Goal: Transaction & Acquisition: Book appointment/travel/reservation

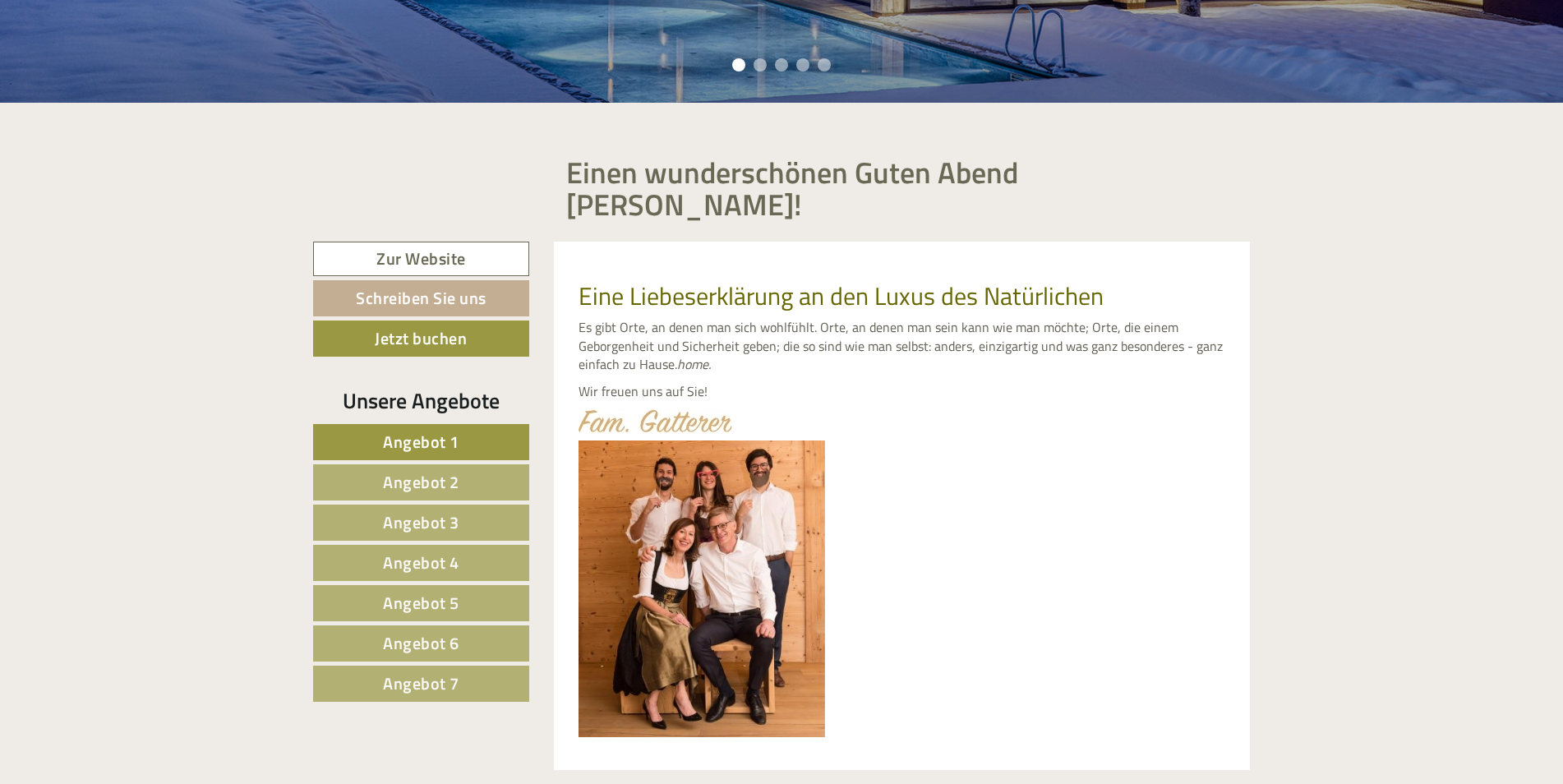
scroll to position [657, 0]
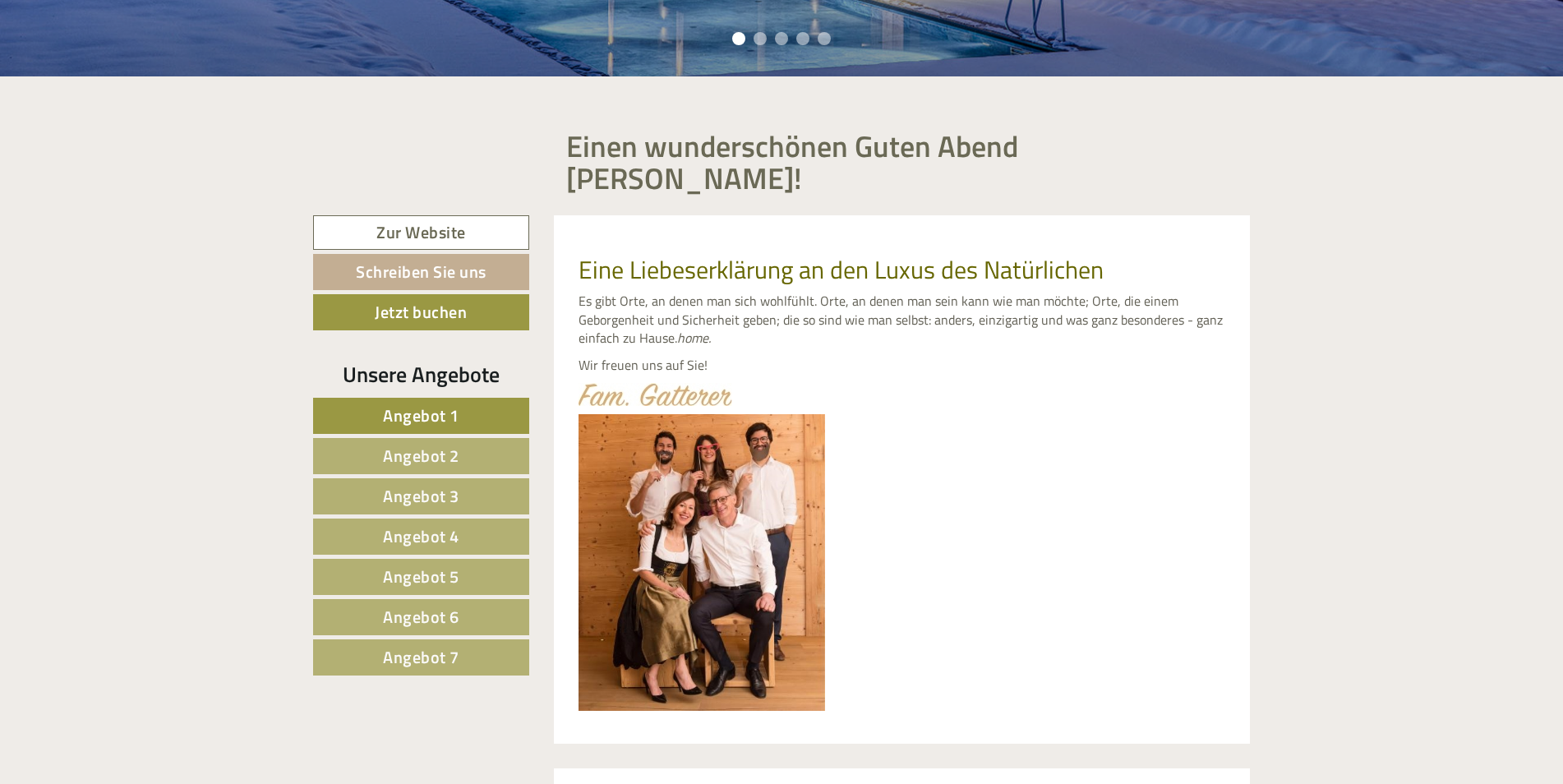
click at [423, 563] on span "Angebot 5" at bounding box center [420, 576] width 76 height 25
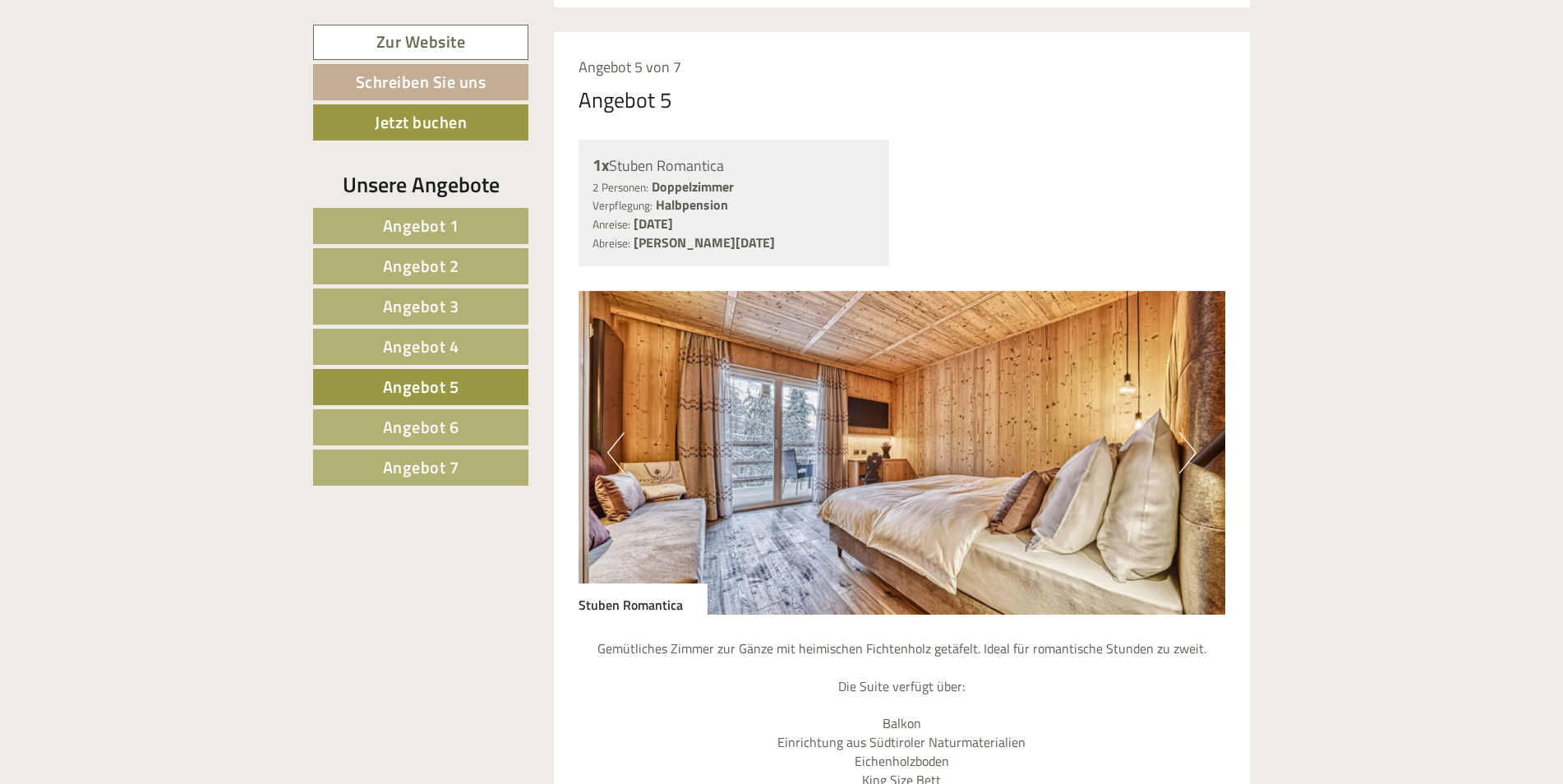
click at [1194, 432] on button "Next" at bounding box center [1188, 452] width 18 height 41
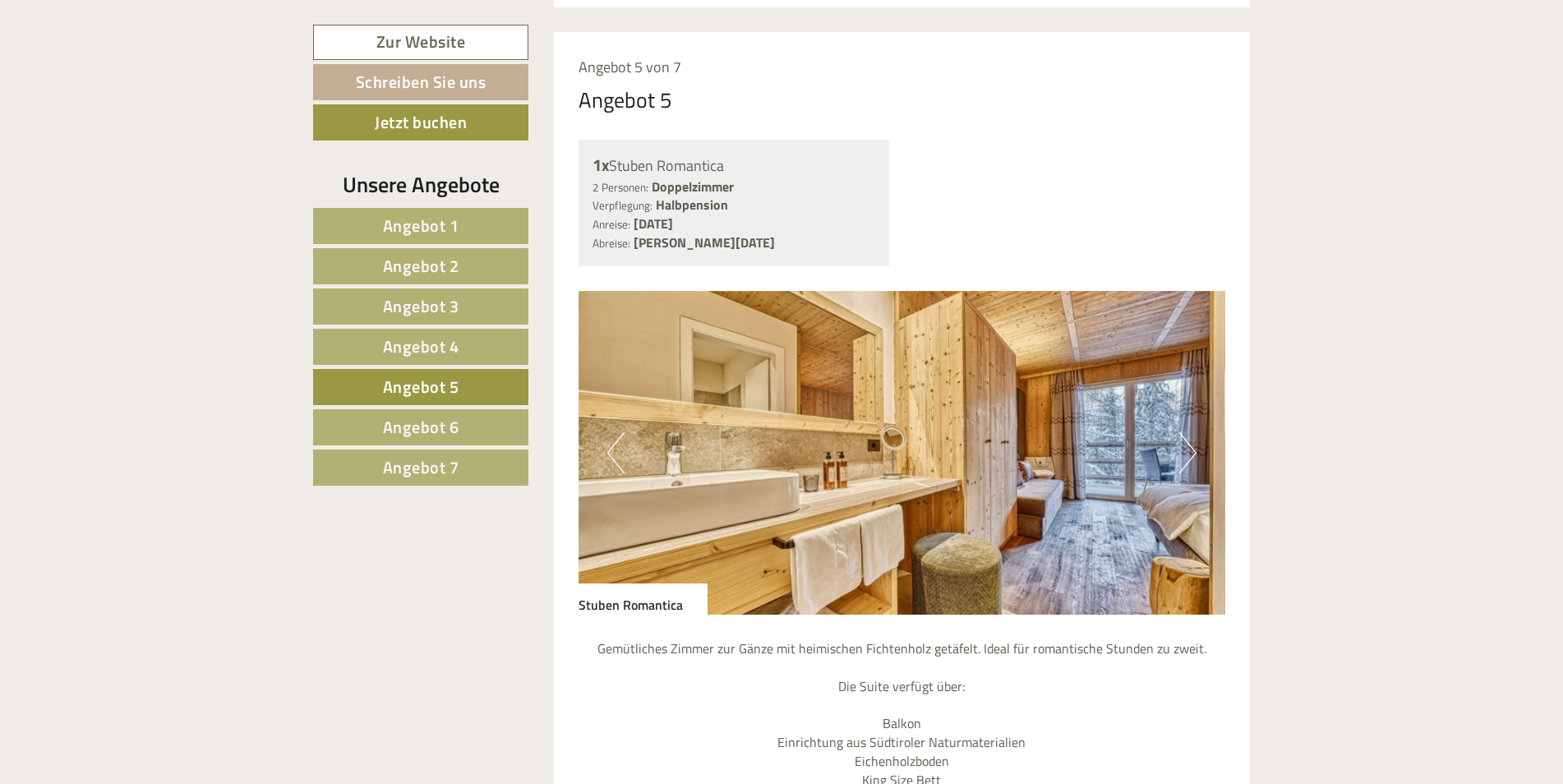
click at [1194, 432] on button "Next" at bounding box center [1188, 452] width 18 height 41
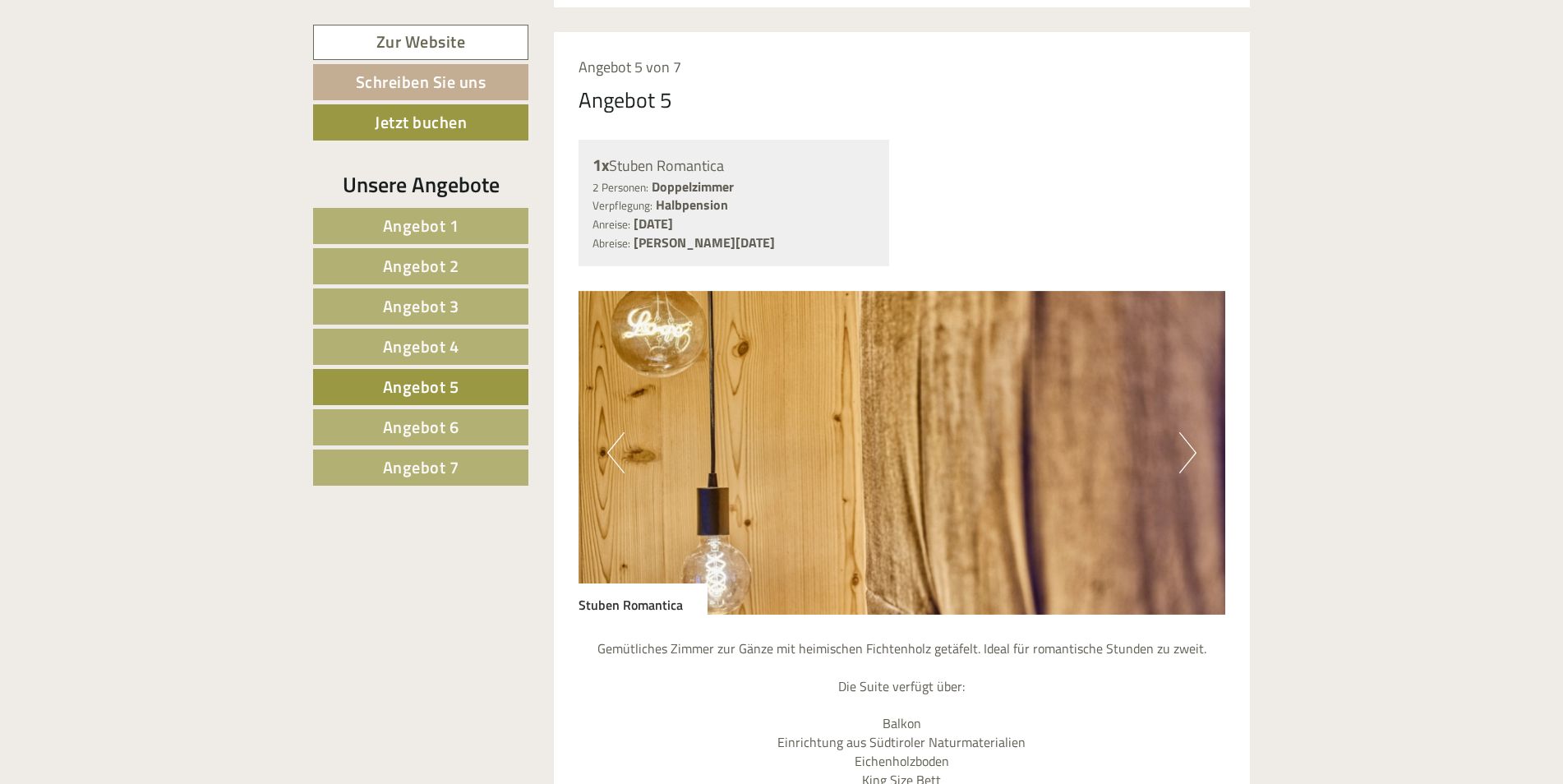
click at [1195, 432] on button "Next" at bounding box center [1188, 452] width 18 height 41
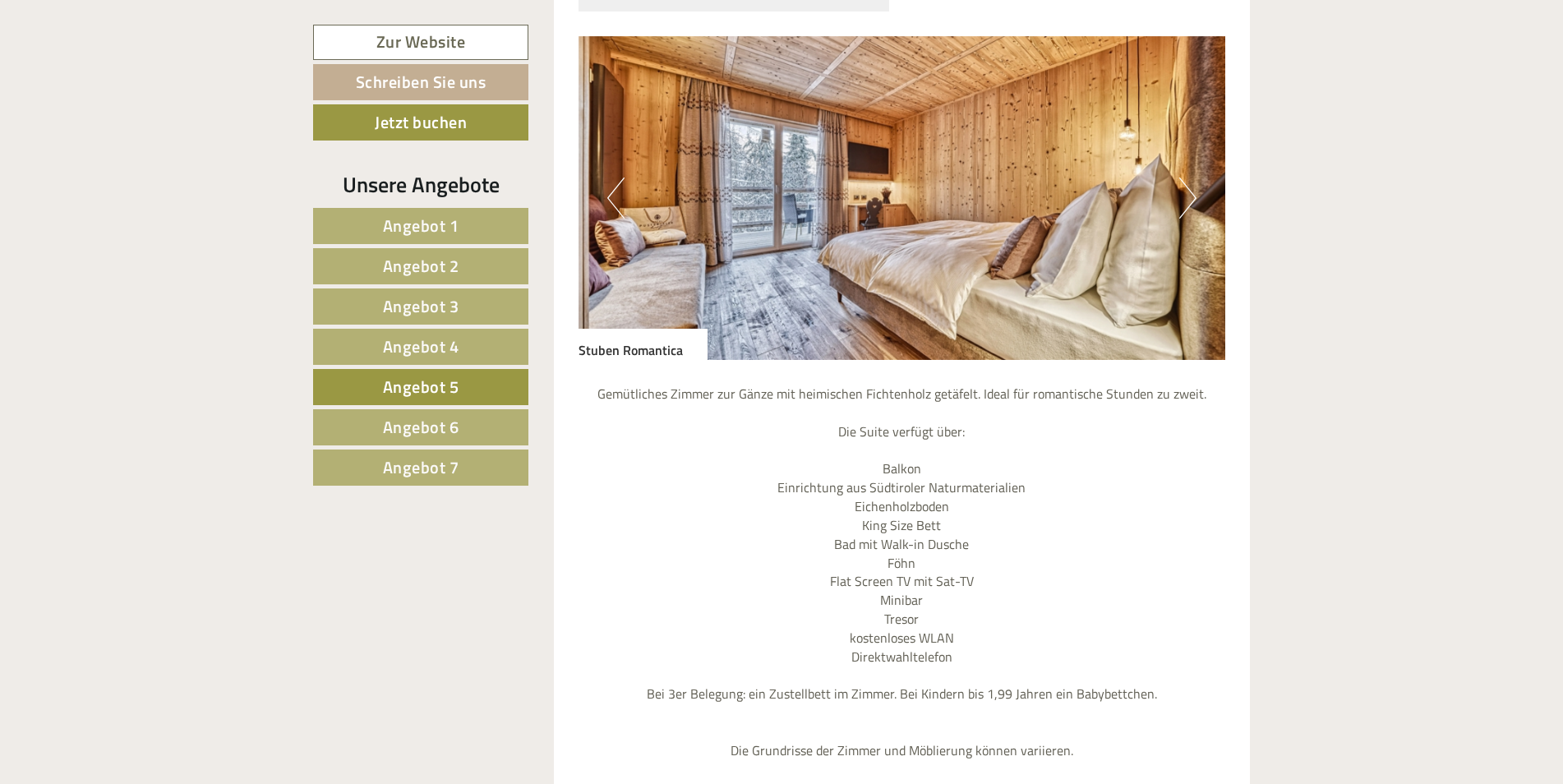
scroll to position [1639, 0]
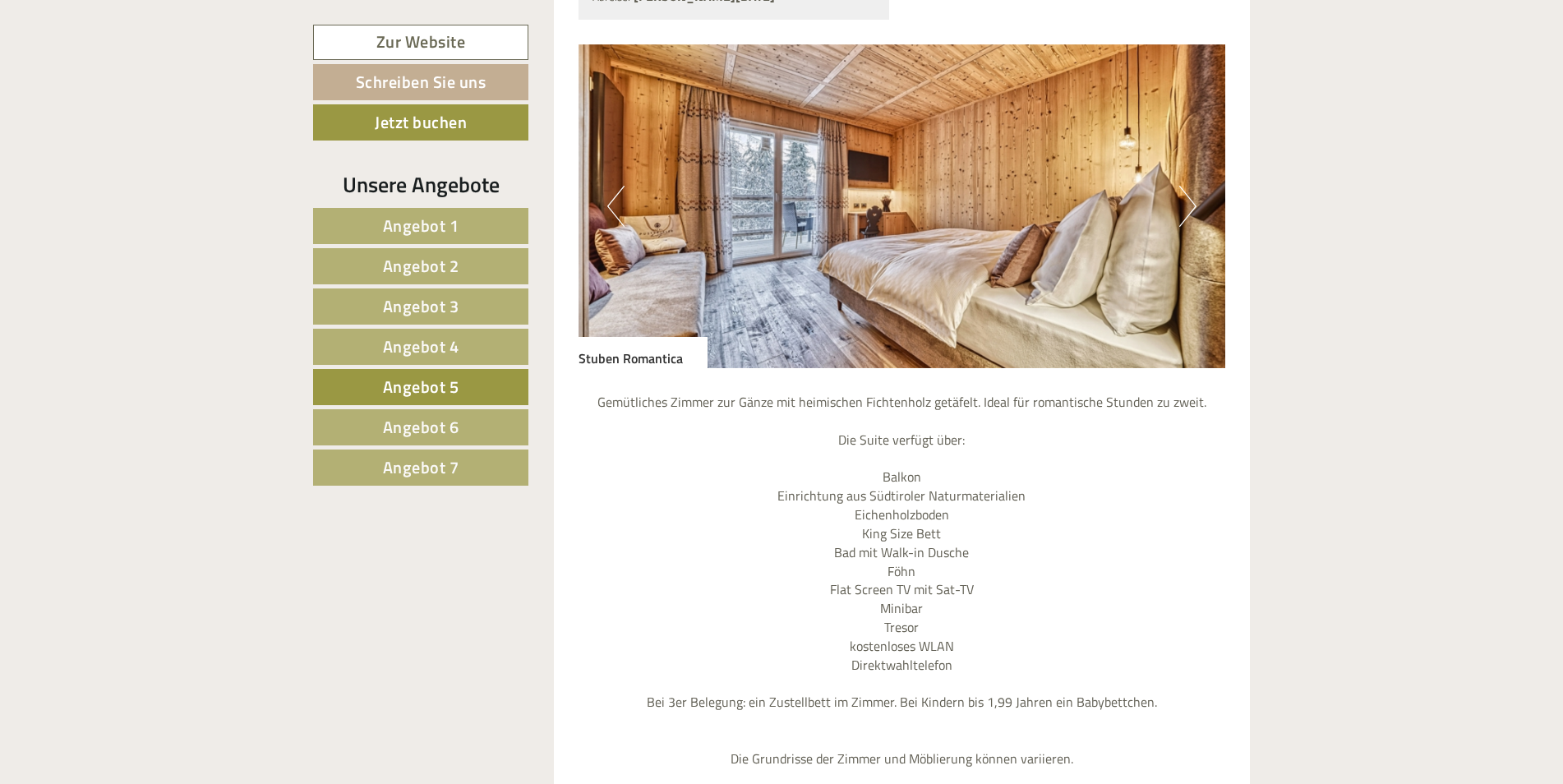
click at [1180, 186] on button "Next" at bounding box center [1188, 206] width 18 height 41
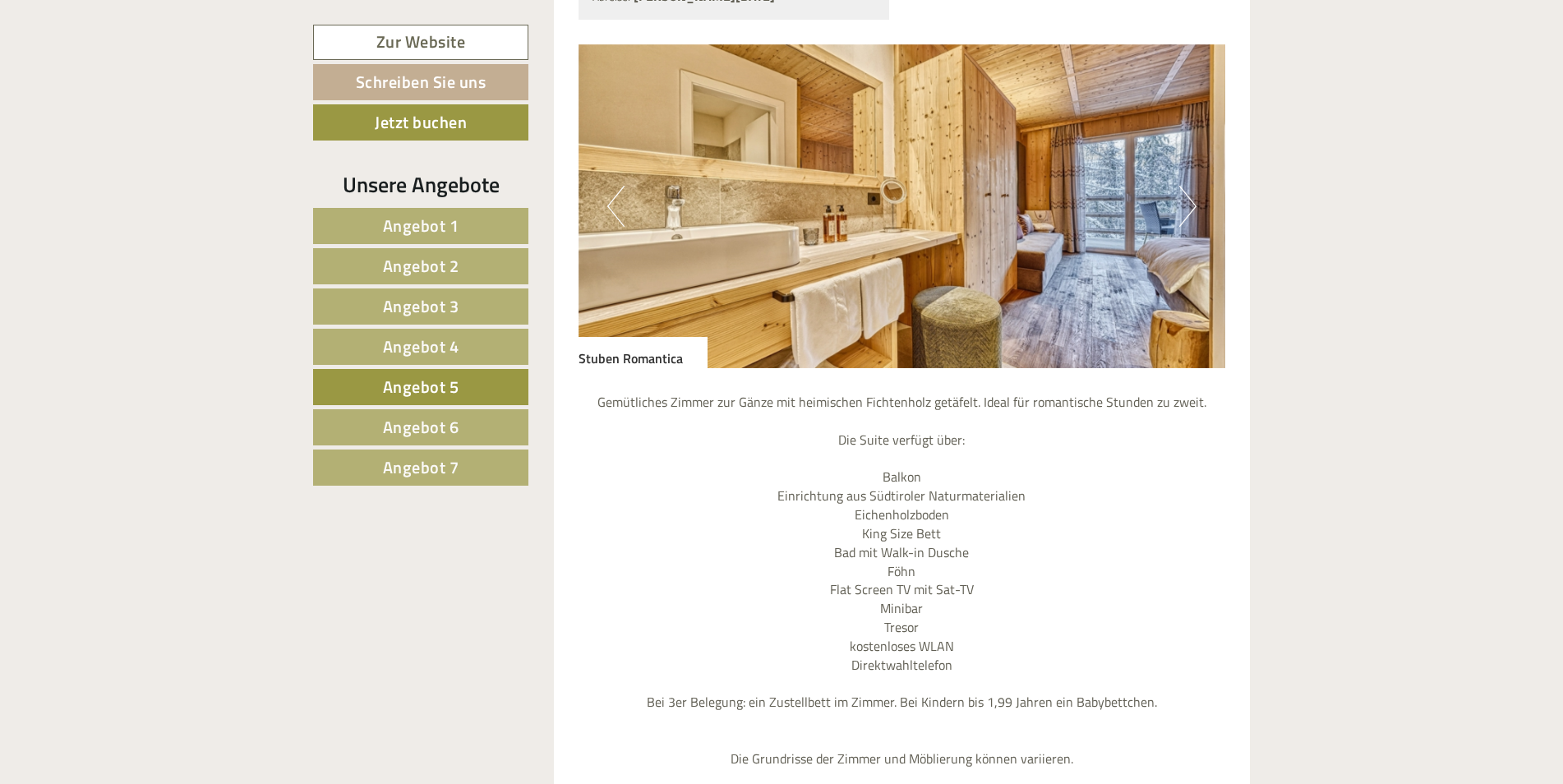
click at [1180, 186] on button "Next" at bounding box center [1188, 206] width 18 height 41
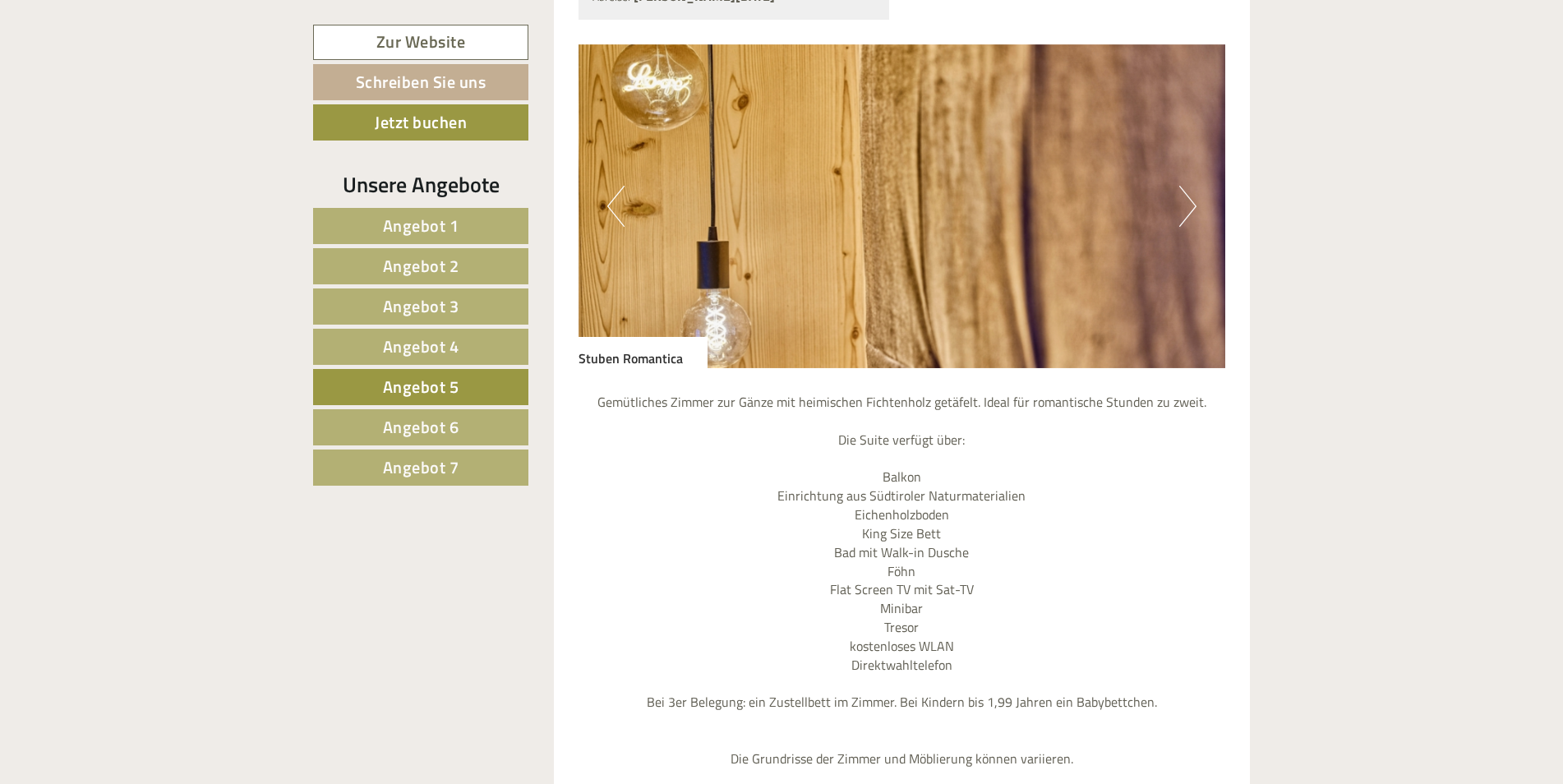
click at [429, 343] on span "Angebot 4" at bounding box center [420, 346] width 76 height 25
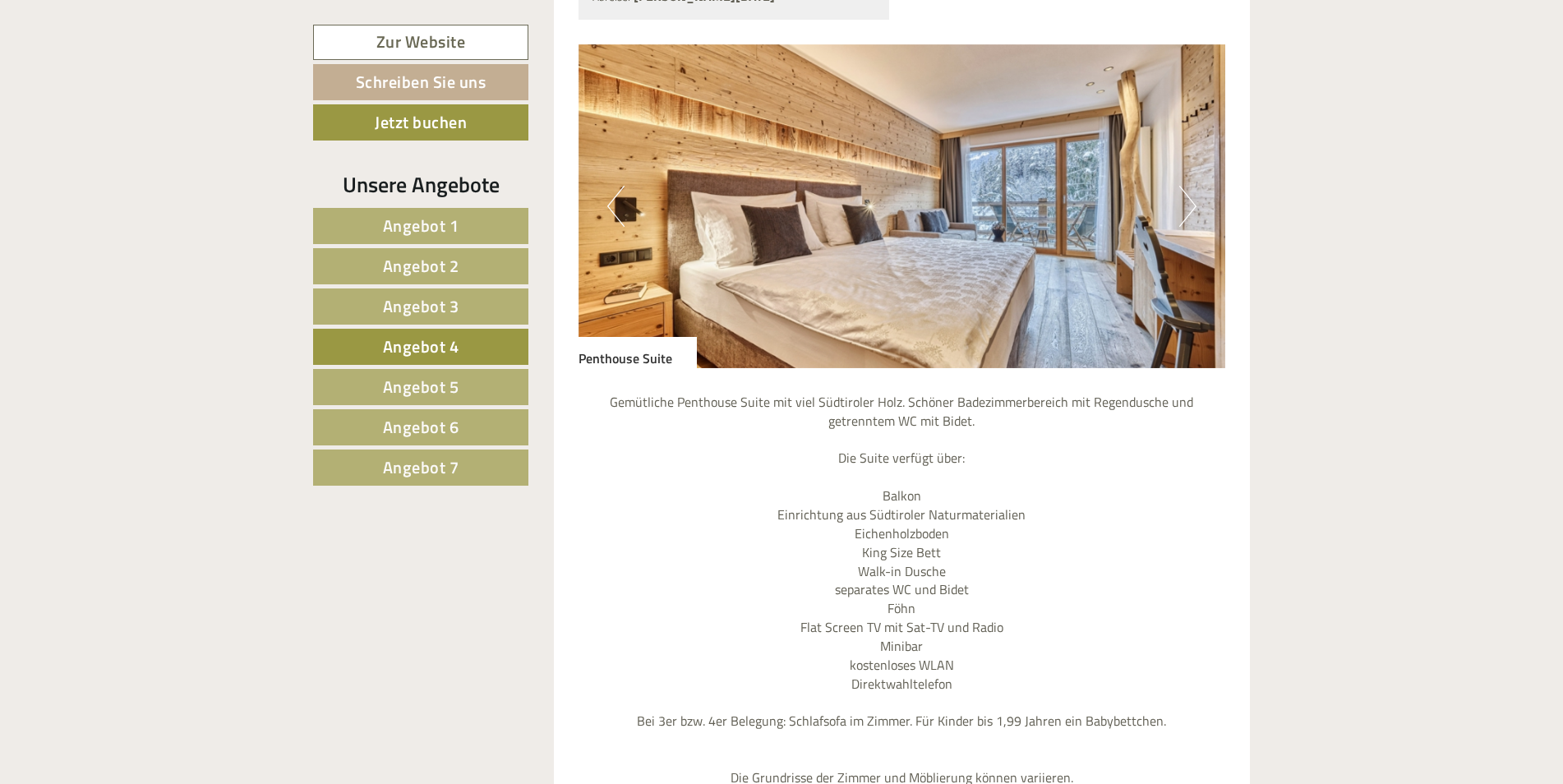
scroll to position [1393, 0]
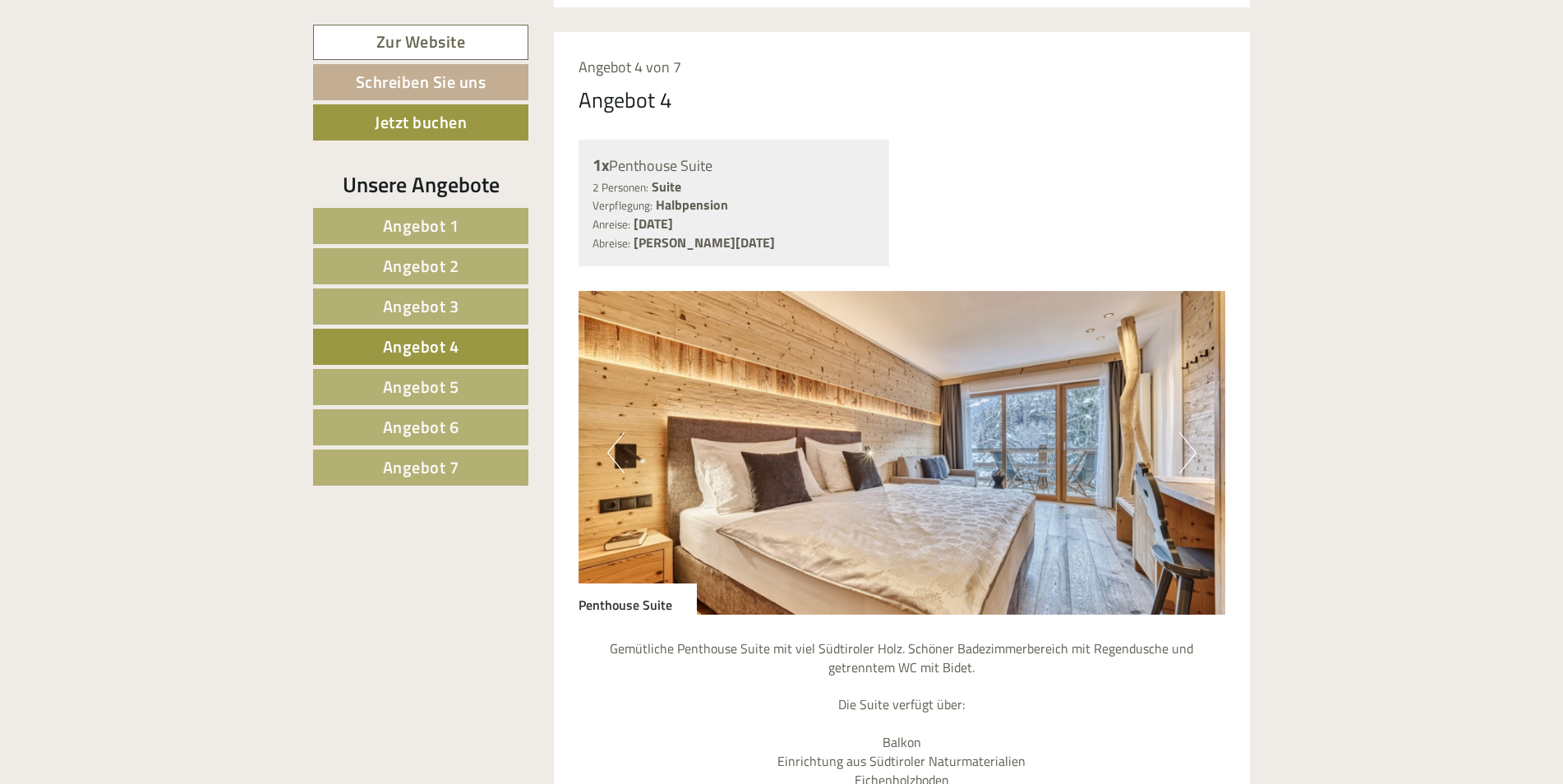
click at [1185, 432] on button "Next" at bounding box center [1188, 452] width 18 height 41
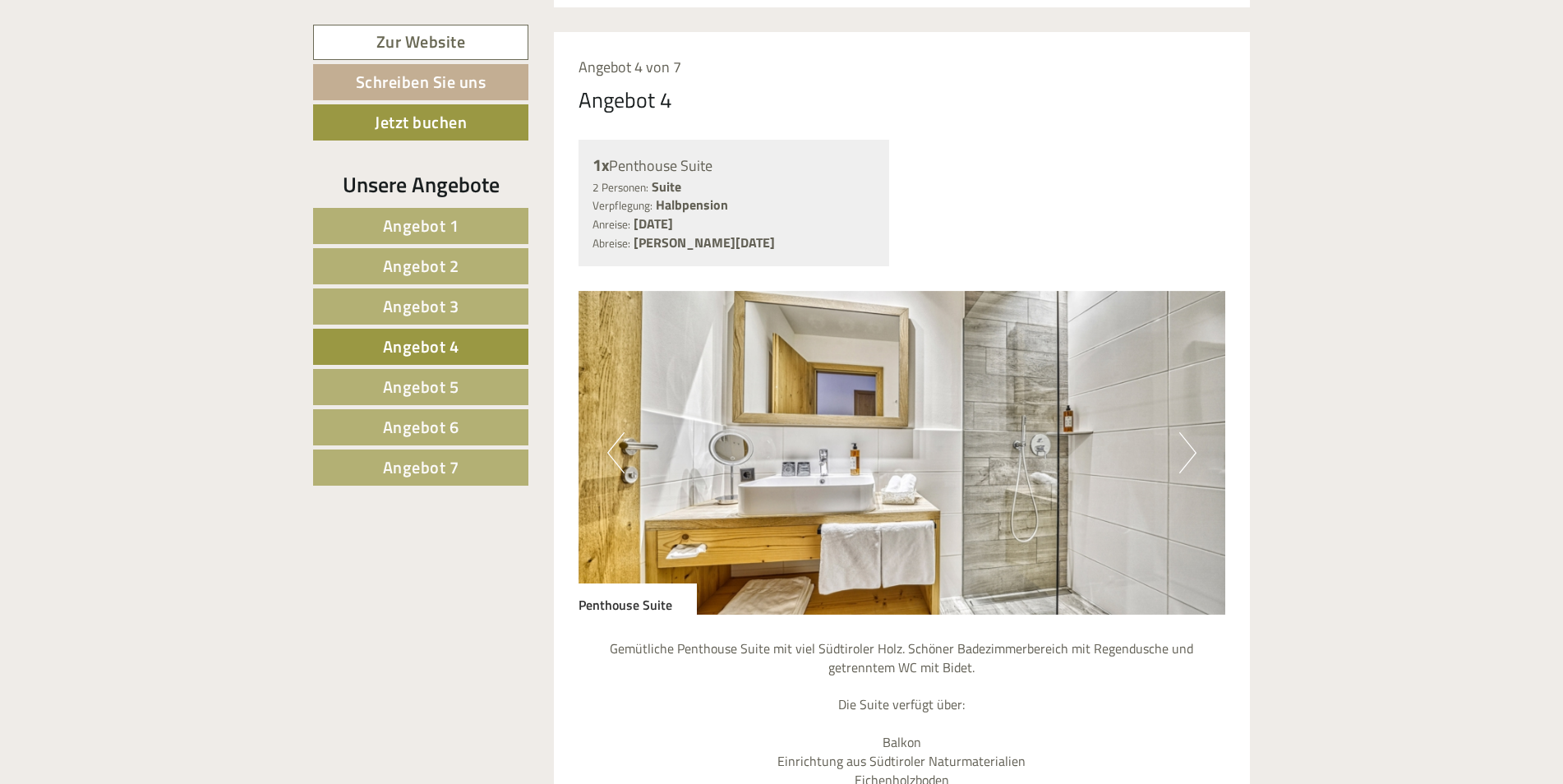
click at [1185, 432] on button "Next" at bounding box center [1188, 452] width 18 height 41
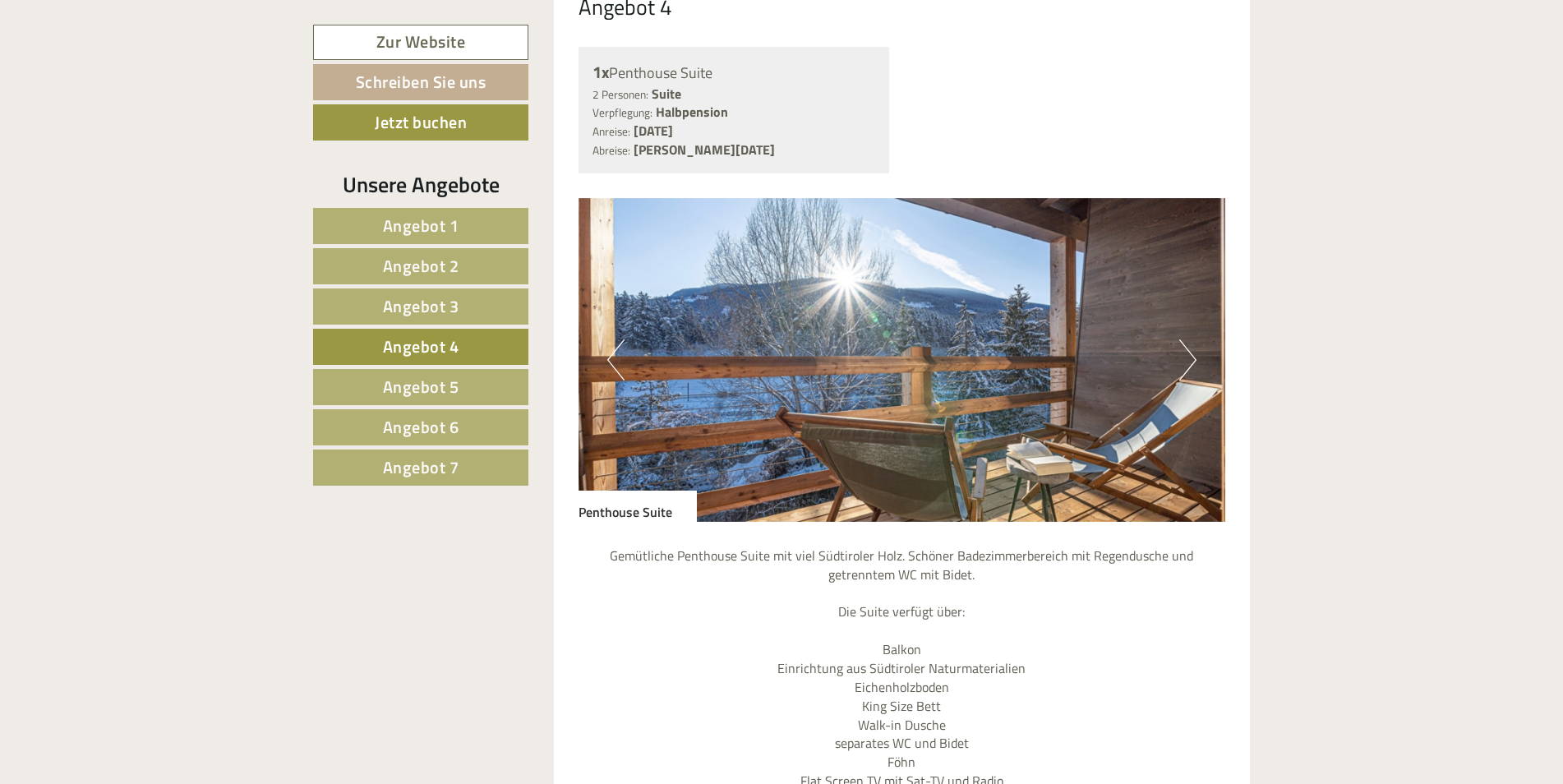
scroll to position [1639, 0]
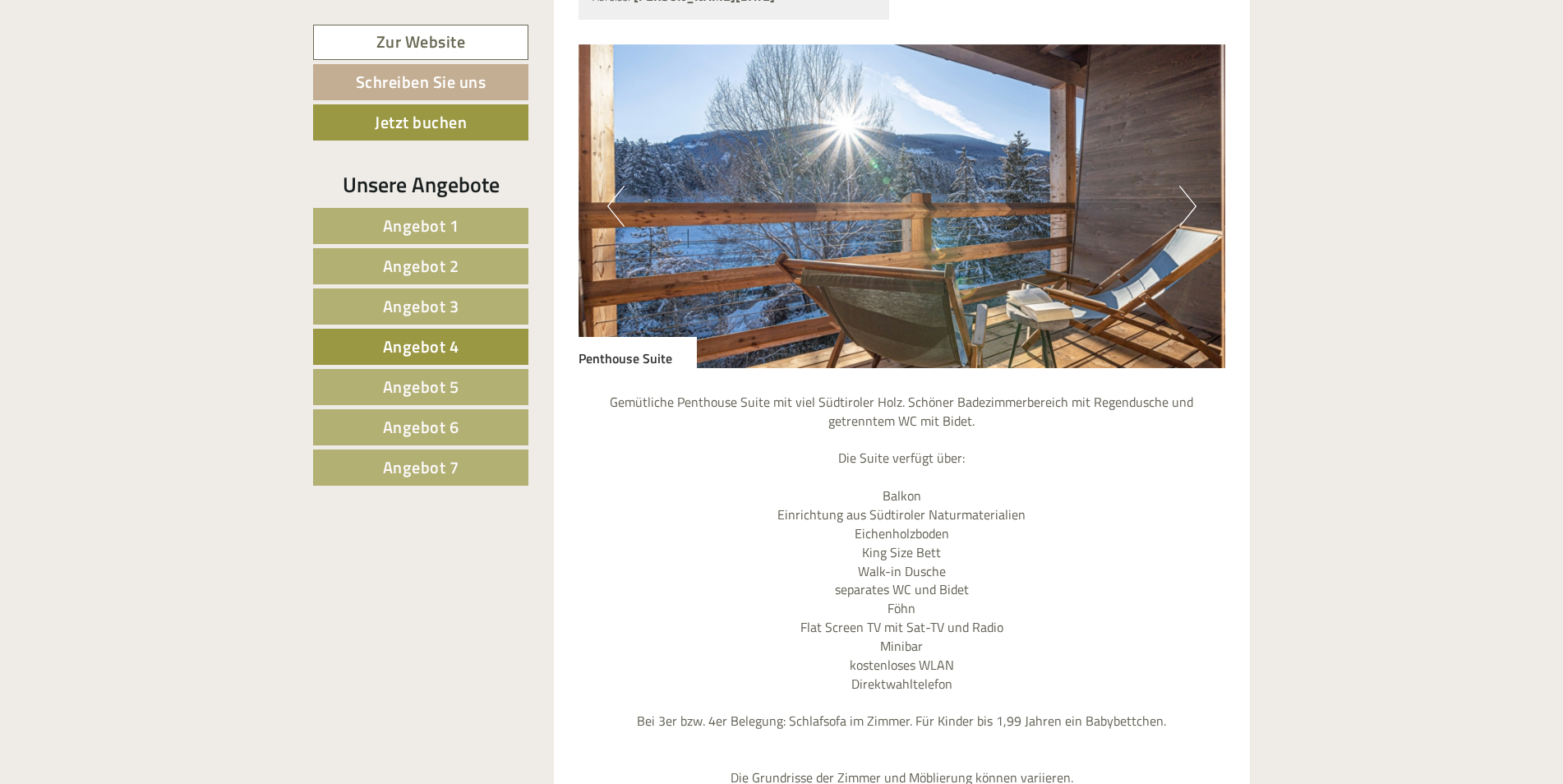
click at [464, 392] on link "Angebot 5" at bounding box center [420, 387] width 215 height 36
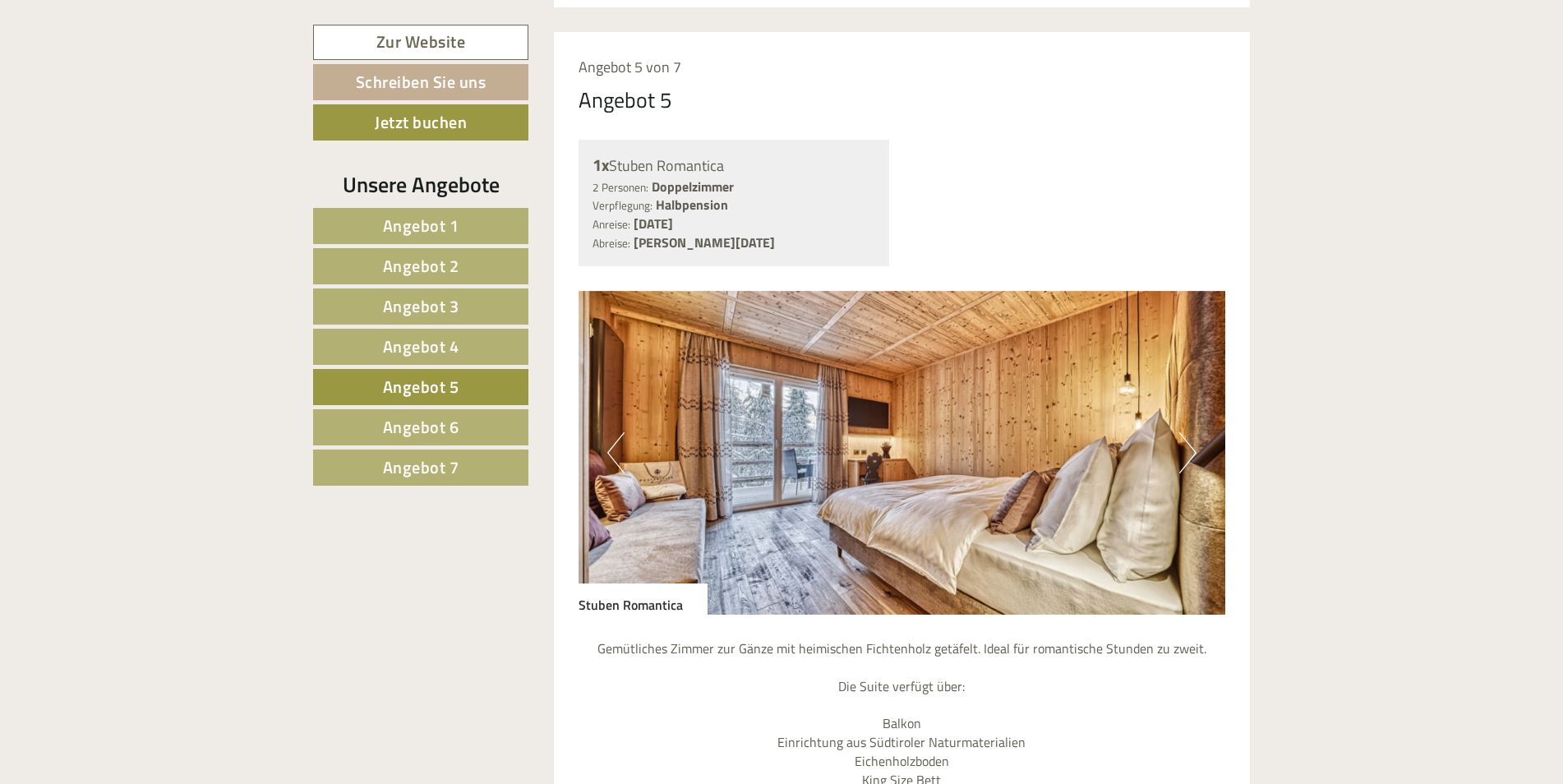
click at [445, 426] on span "Angebot 6" at bounding box center [420, 427] width 76 height 25
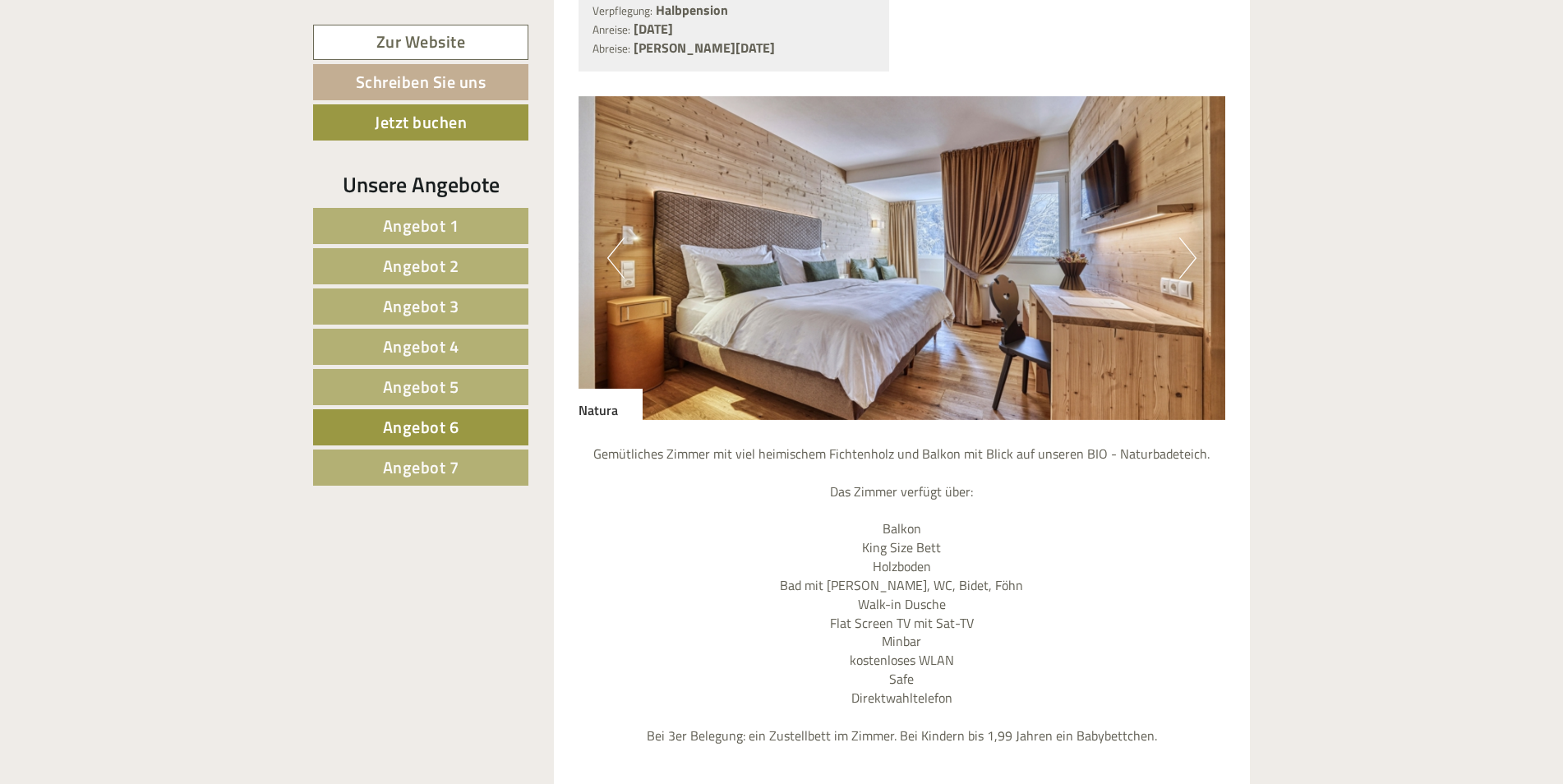
scroll to position [1557, 0]
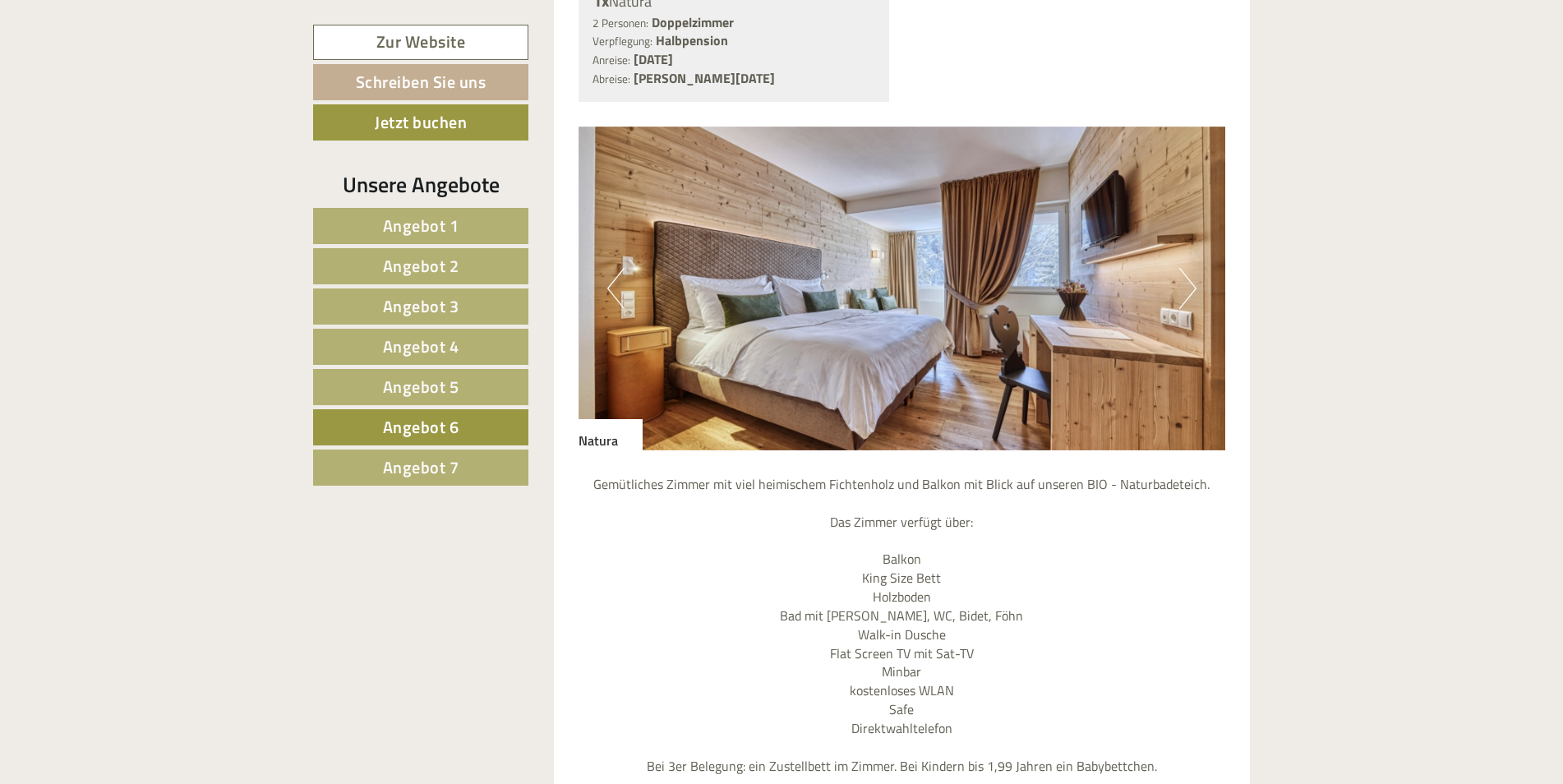
click at [450, 385] on span "Angebot 5" at bounding box center [420, 387] width 76 height 25
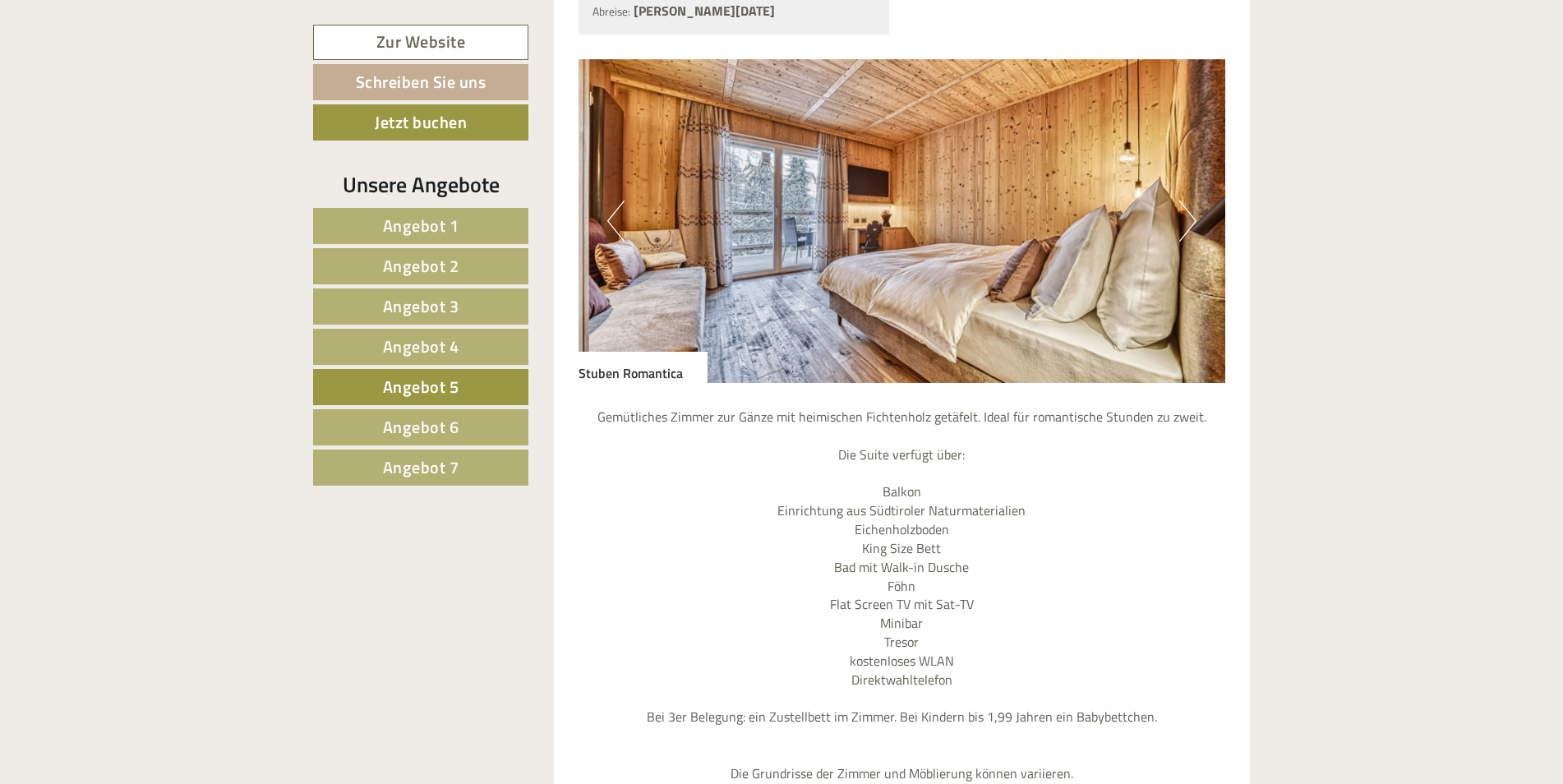
scroll to position [1804, 0]
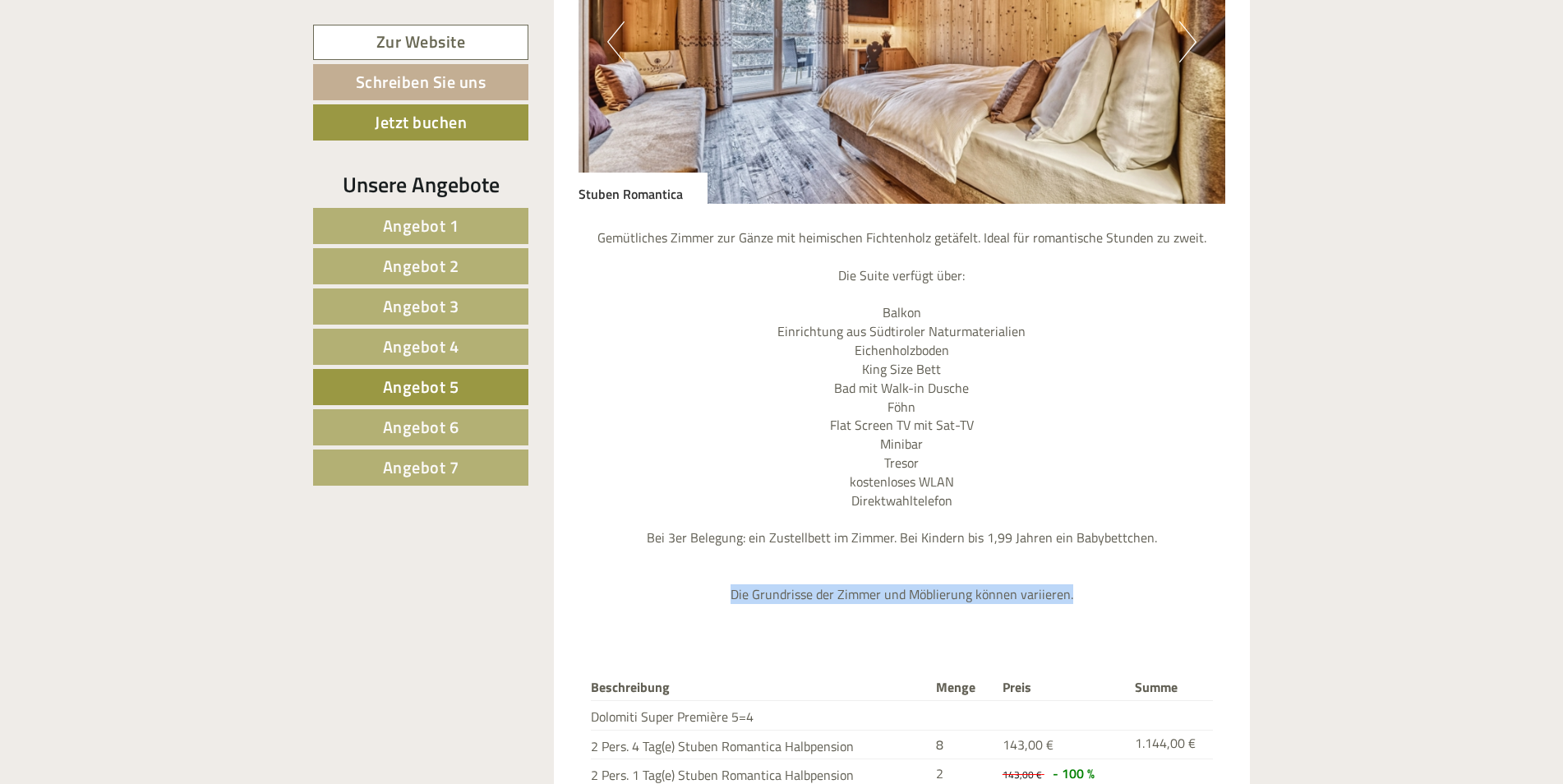
drag, startPoint x: 734, startPoint y: 561, endPoint x: 1087, endPoint y: 552, distance: 353.1
click at [1087, 552] on p "Gemütliches Zimmer zur Gänze mit heimischen Fichtenholz getäfelt. Ideal für rom…" at bounding box center [902, 416] width 648 height 376
copy br
drag, startPoint x: 1068, startPoint y: 559, endPoint x: 730, endPoint y: 559, distance: 338.0
click at [730, 559] on p "Gemütliches Zimmer zur Gänze mit heimischen Fichtenholz getäfelt. Ideal für rom…" at bounding box center [902, 416] width 648 height 376
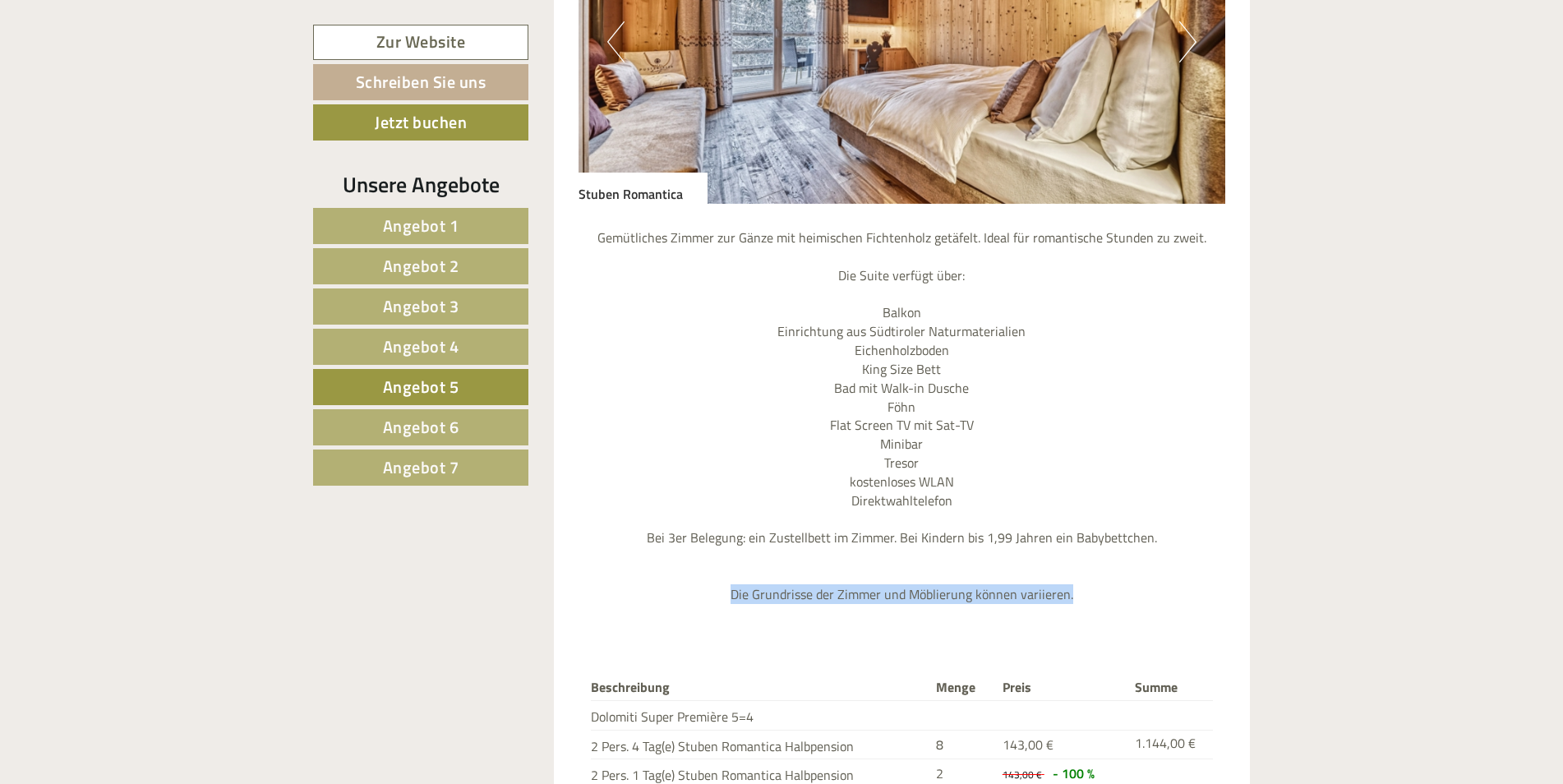
copy p "Die Grundrisse der Zimmer und Möblierung können variieren."
